Goal: Task Accomplishment & Management: Complete application form

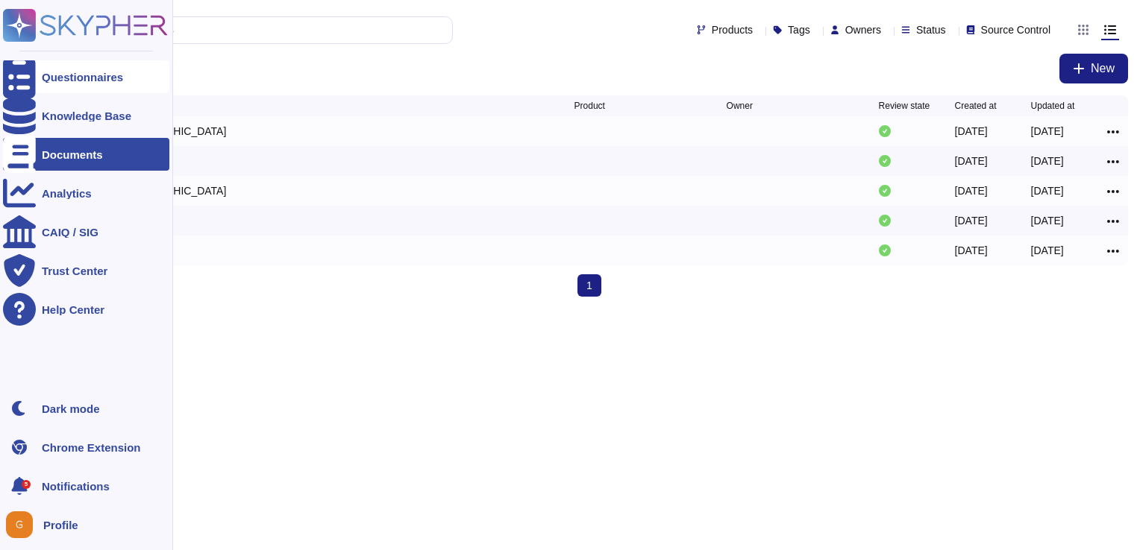
click at [85, 76] on div "Questionnaires" at bounding box center [82, 77] width 81 height 11
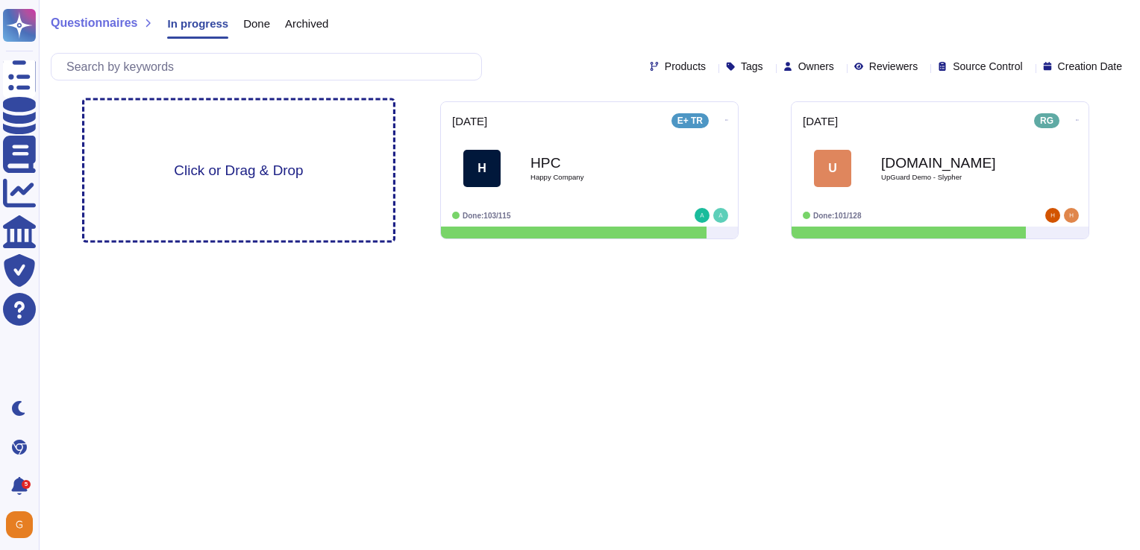
click at [216, 183] on div "Click or Drag & Drop" at bounding box center [238, 171] width 309 height 140
click at [219, 148] on div "Click or Drag & Drop" at bounding box center [238, 171] width 309 height 140
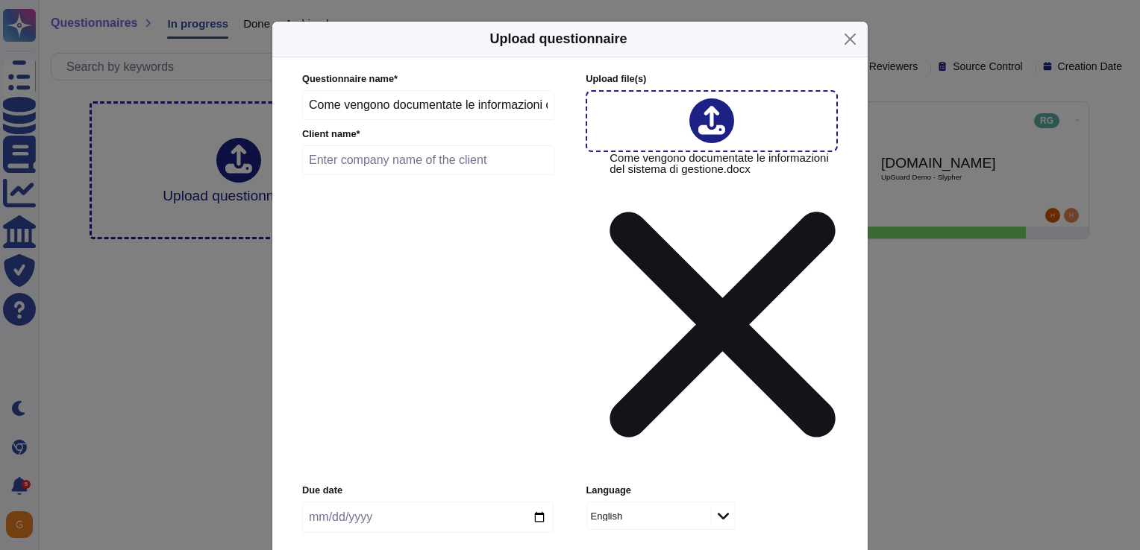
click at [346, 175] on input "text" at bounding box center [428, 160] width 252 height 30
type input "Edenred"
click at [440, 502] on input "date" at bounding box center [427, 517] width 251 height 31
click at [538, 502] on input "date" at bounding box center [427, 517] width 251 height 31
type input "2025-10-15"
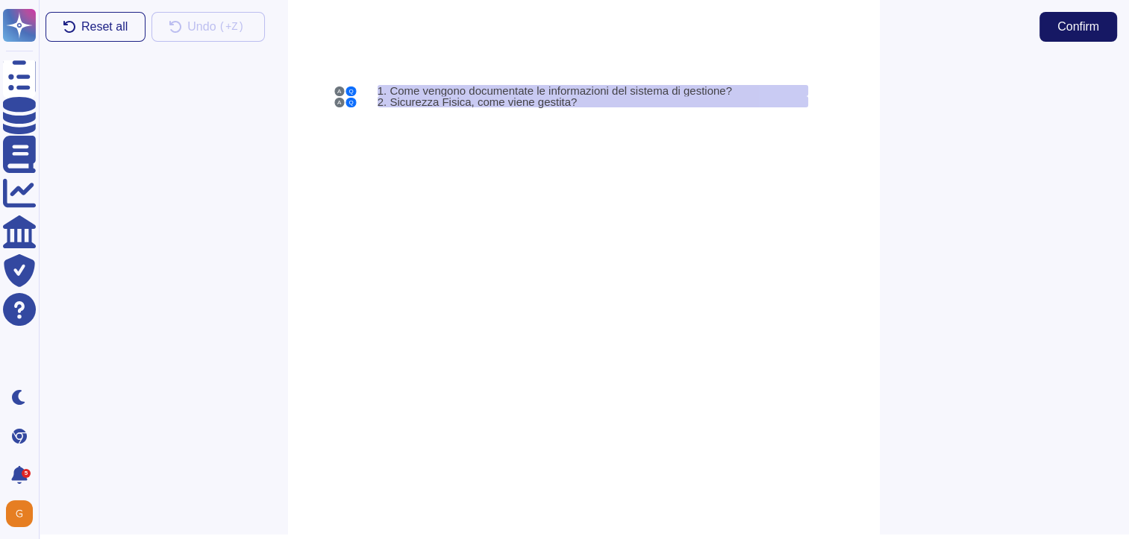
click at [1048, 31] on button "Confirm" at bounding box center [1078, 27] width 78 height 30
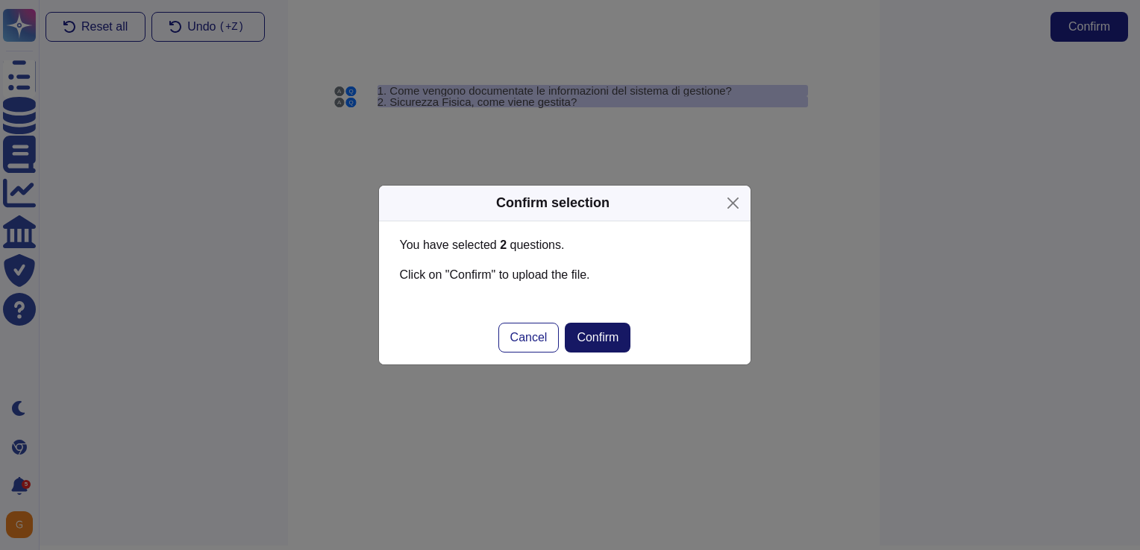
click at [603, 342] on span "Confirm" at bounding box center [598, 338] width 42 height 12
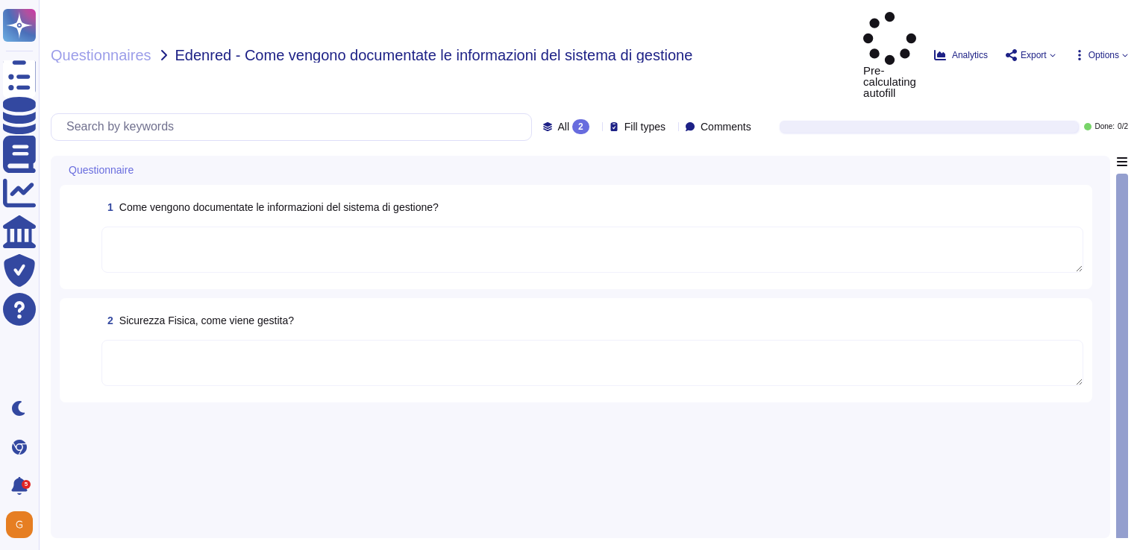
click at [463, 232] on div "1 Come vengono documentate le informazioni del sistema di gestione?" at bounding box center [576, 237] width 1032 height 104
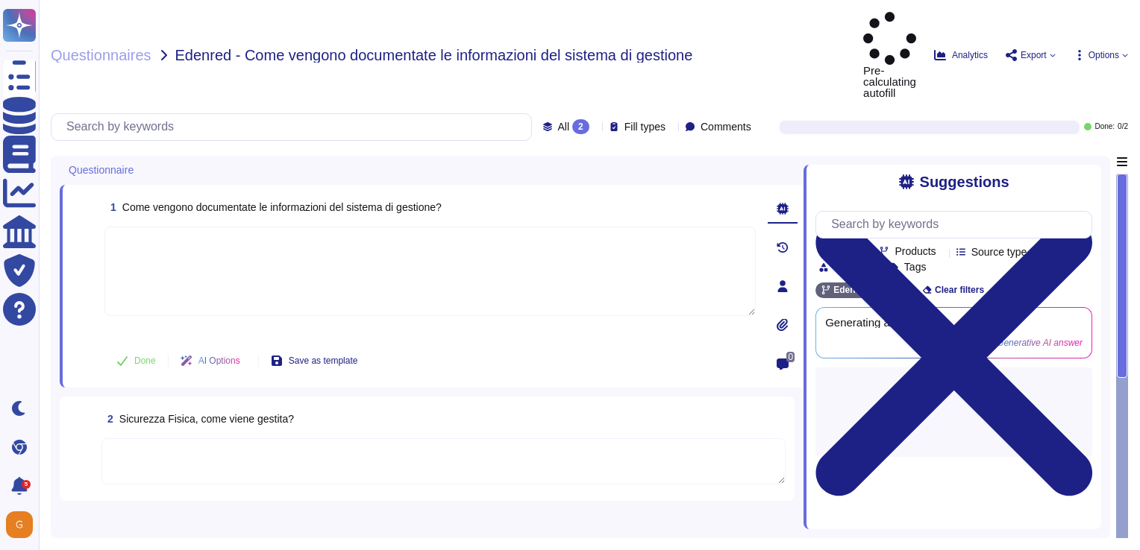
click at [447, 227] on textarea at bounding box center [429, 272] width 651 height 90
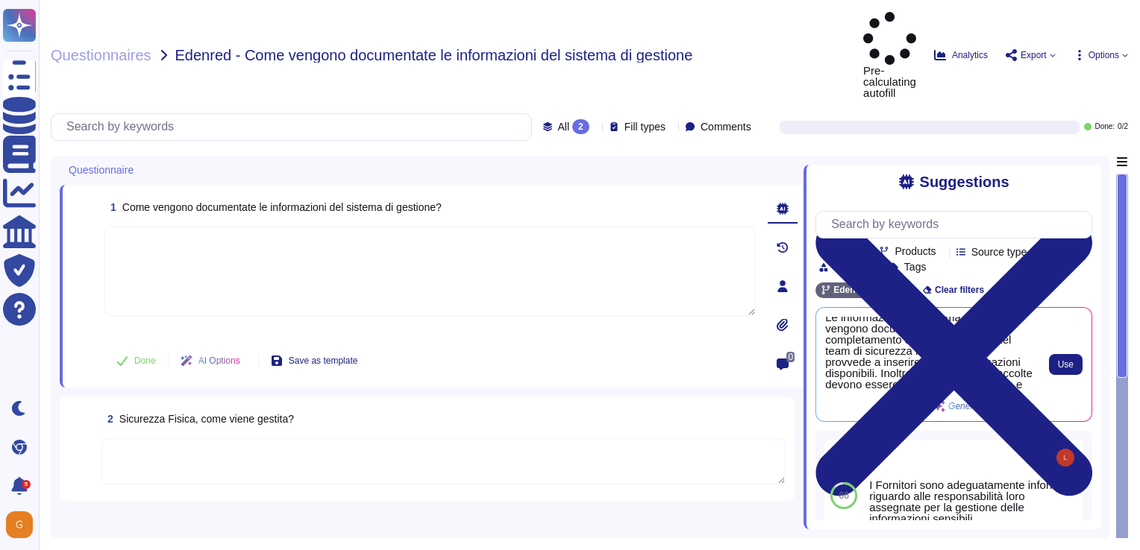
scroll to position [27, 0]
click at [1064, 360] on span "Use" at bounding box center [1066, 364] width 16 height 9
type textarea "Le informazioni del sistema di gestione vengono documentate attraverso il compl…"
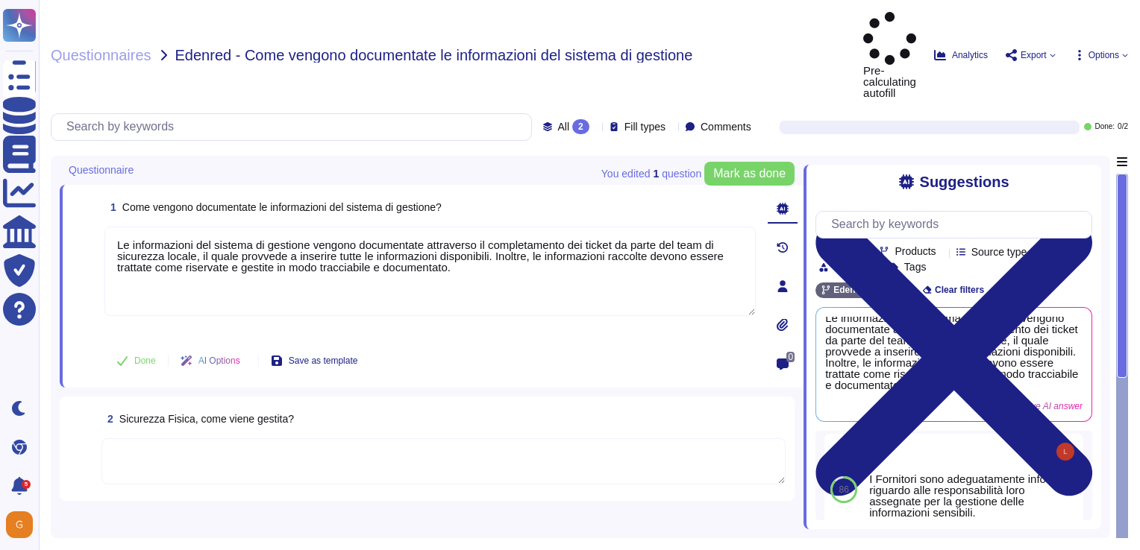
scroll to position [127, 0]
click at [219, 439] on textarea at bounding box center [443, 462] width 684 height 46
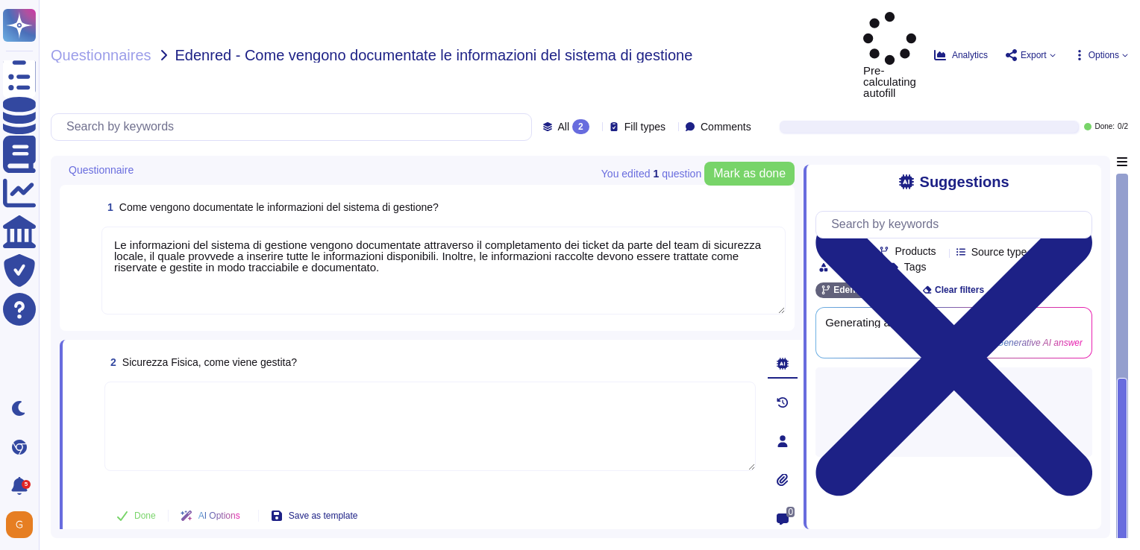
scroll to position [0, 0]
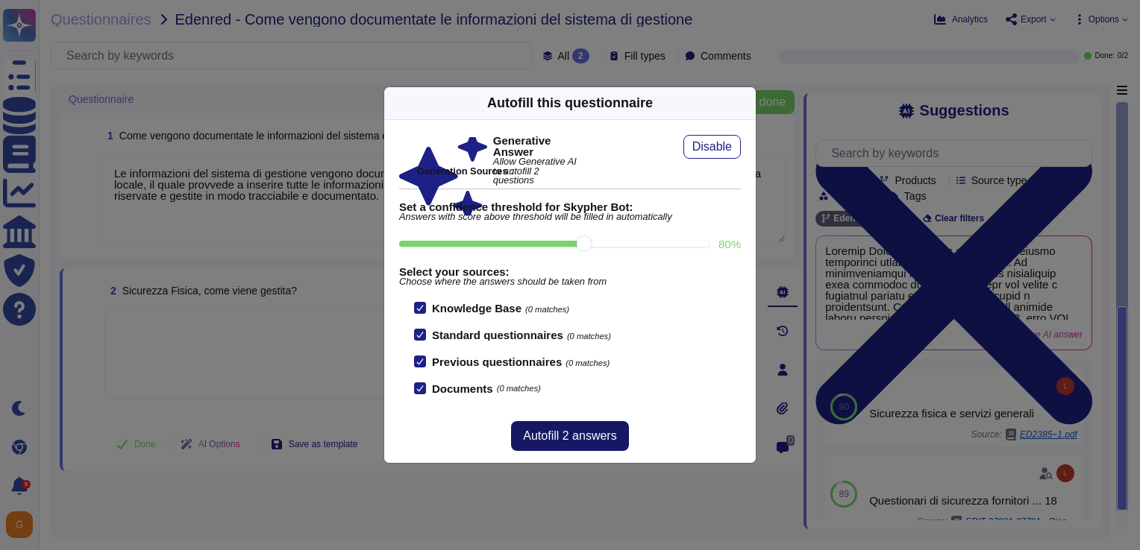
click at [568, 440] on span "Autofill 2 answers" at bounding box center [569, 436] width 93 height 12
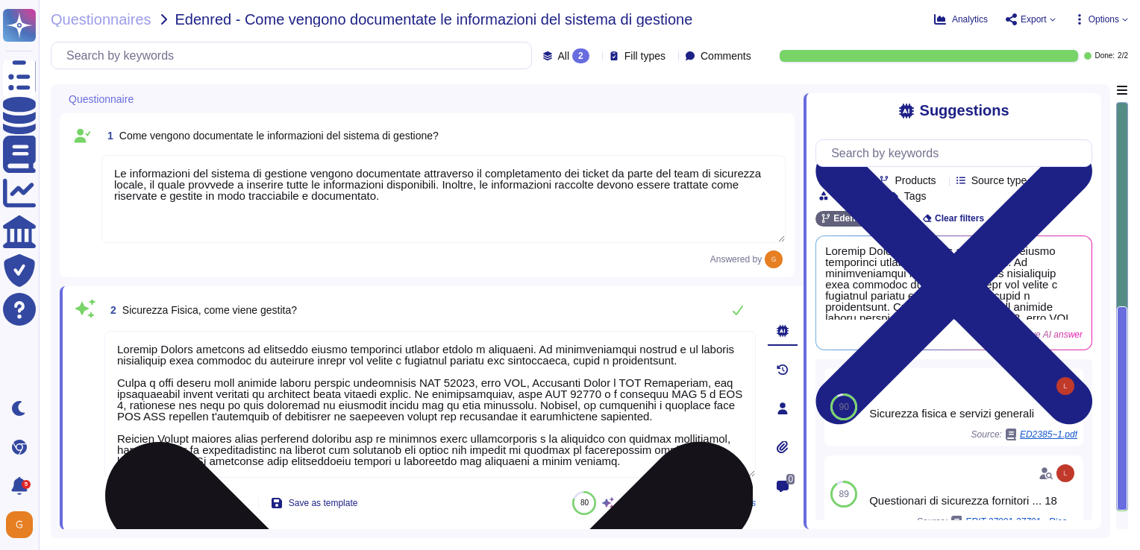
type textarea "Edenred France gestisce la sicurezza fisica attraverso diverse misure e politic…"
